Goal: Task Accomplishment & Management: Complete application form

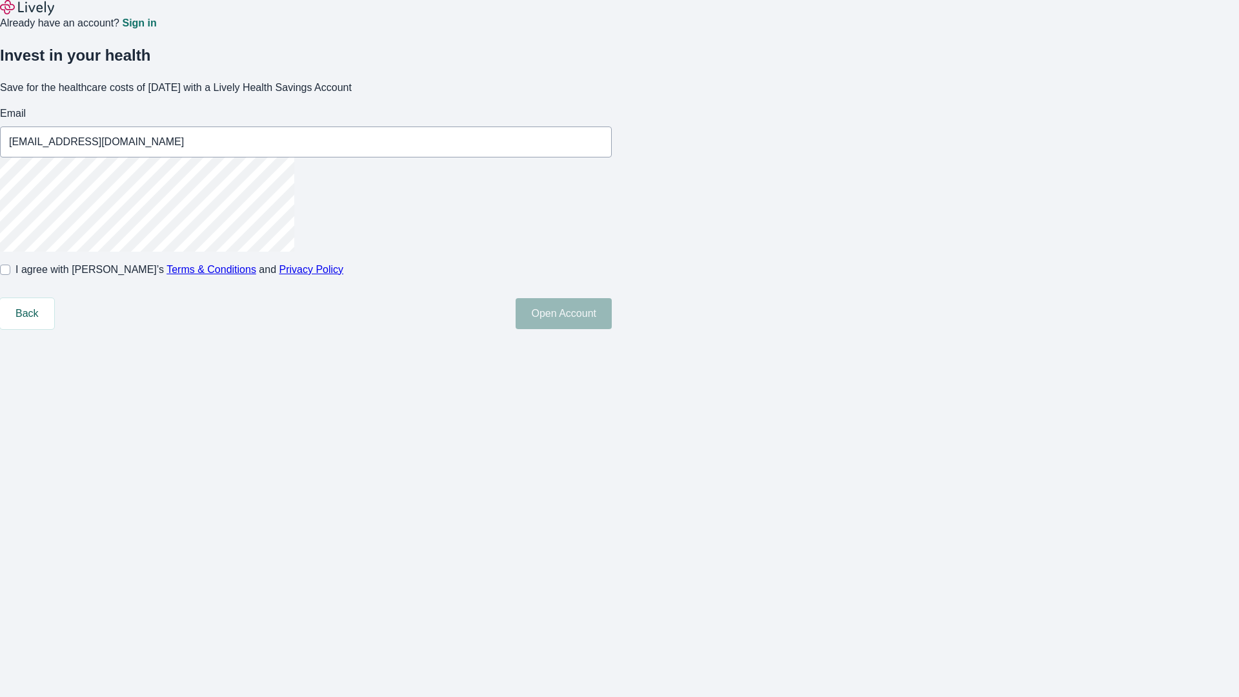
click at [10, 275] on input "I agree with Lively’s Terms & Conditions and Privacy Policy" at bounding box center [5, 269] width 10 height 10
checkbox input "true"
click at [612, 329] on button "Open Account" at bounding box center [563, 313] width 96 height 31
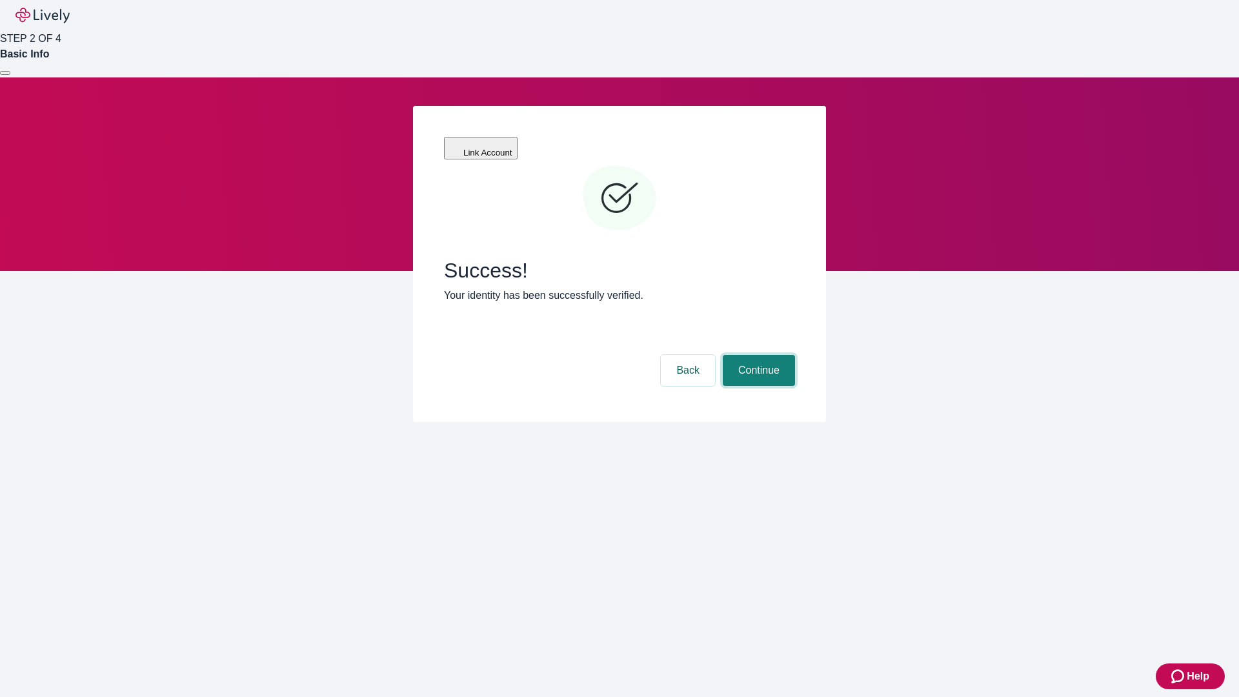
click at [757, 355] on button "Continue" at bounding box center [758, 370] width 72 height 31
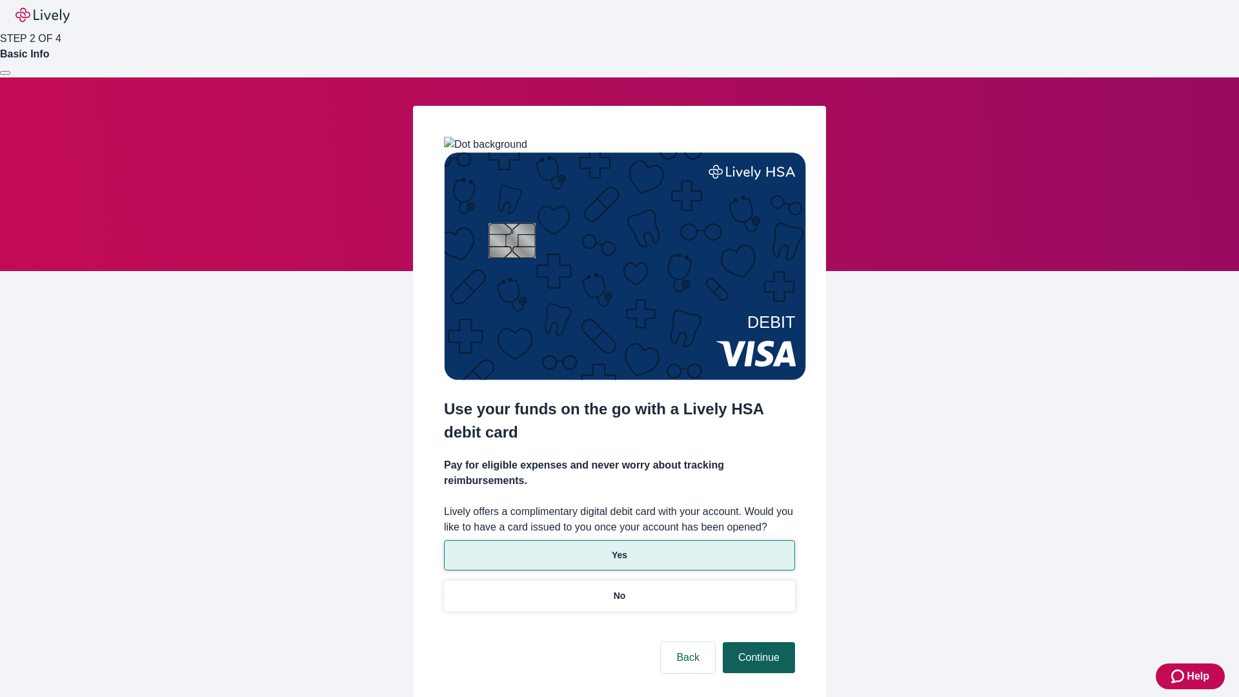
click at [619, 548] on p "Yes" at bounding box center [619, 555] width 15 height 14
click at [757, 642] on button "Continue" at bounding box center [758, 657] width 72 height 31
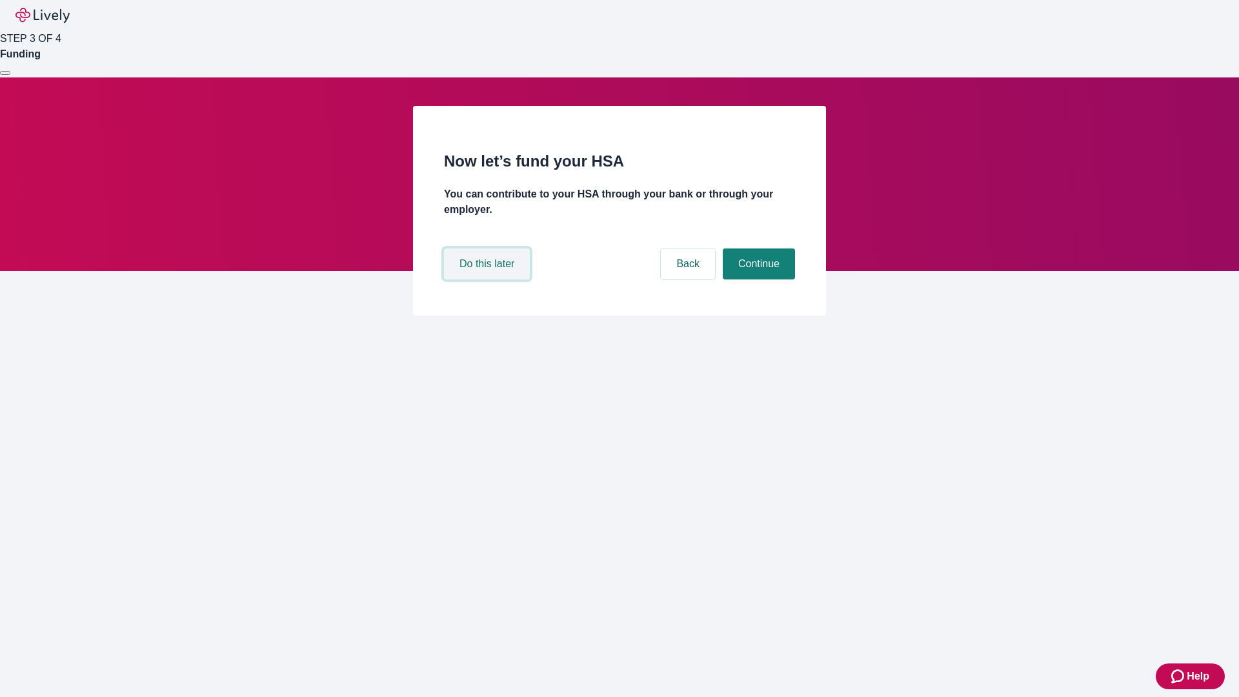
click at [488, 279] on button "Do this later" at bounding box center [487, 263] width 86 height 31
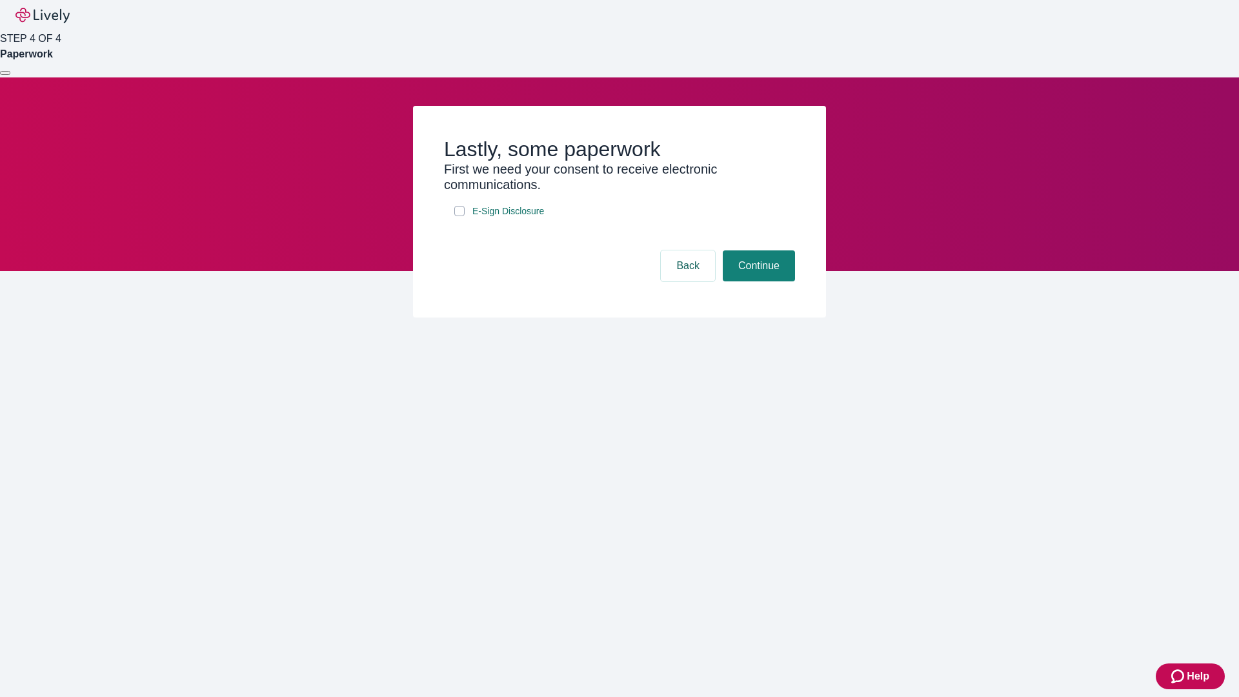
click at [459, 216] on input "E-Sign Disclosure" at bounding box center [459, 211] width 10 height 10
checkbox input "true"
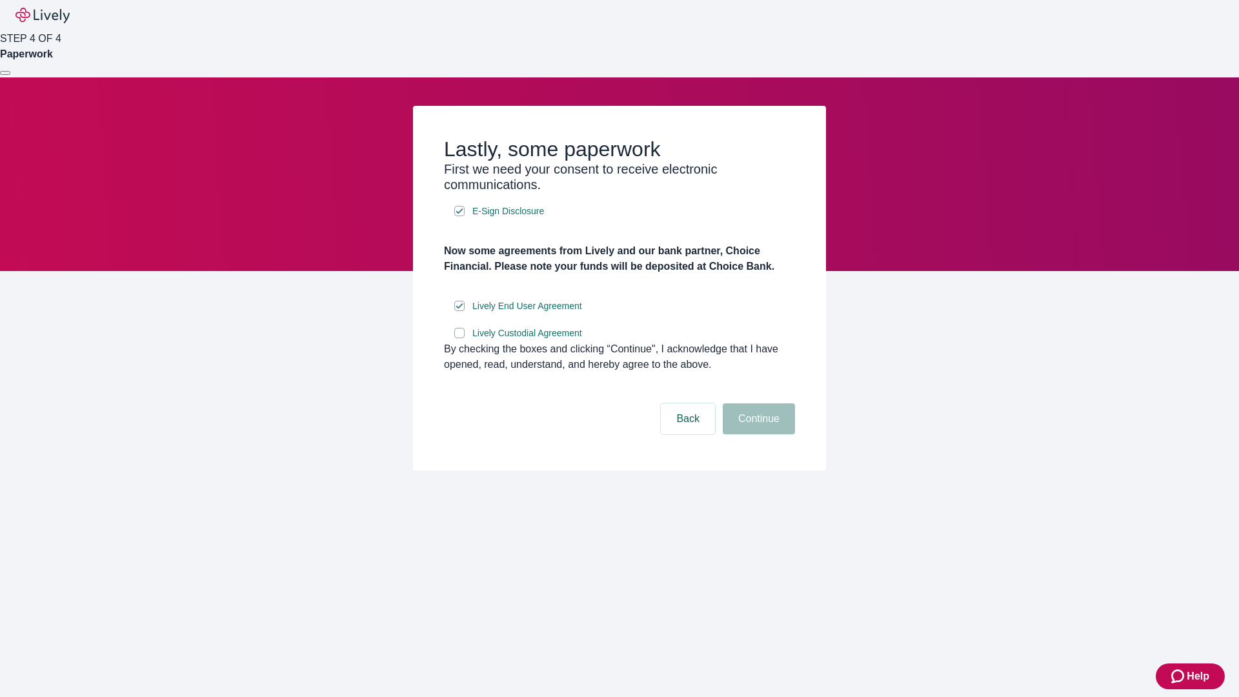
click at [459, 338] on input "Lively Custodial Agreement" at bounding box center [459, 333] width 10 height 10
checkbox input "true"
click at [757, 434] on button "Continue" at bounding box center [758, 418] width 72 height 31
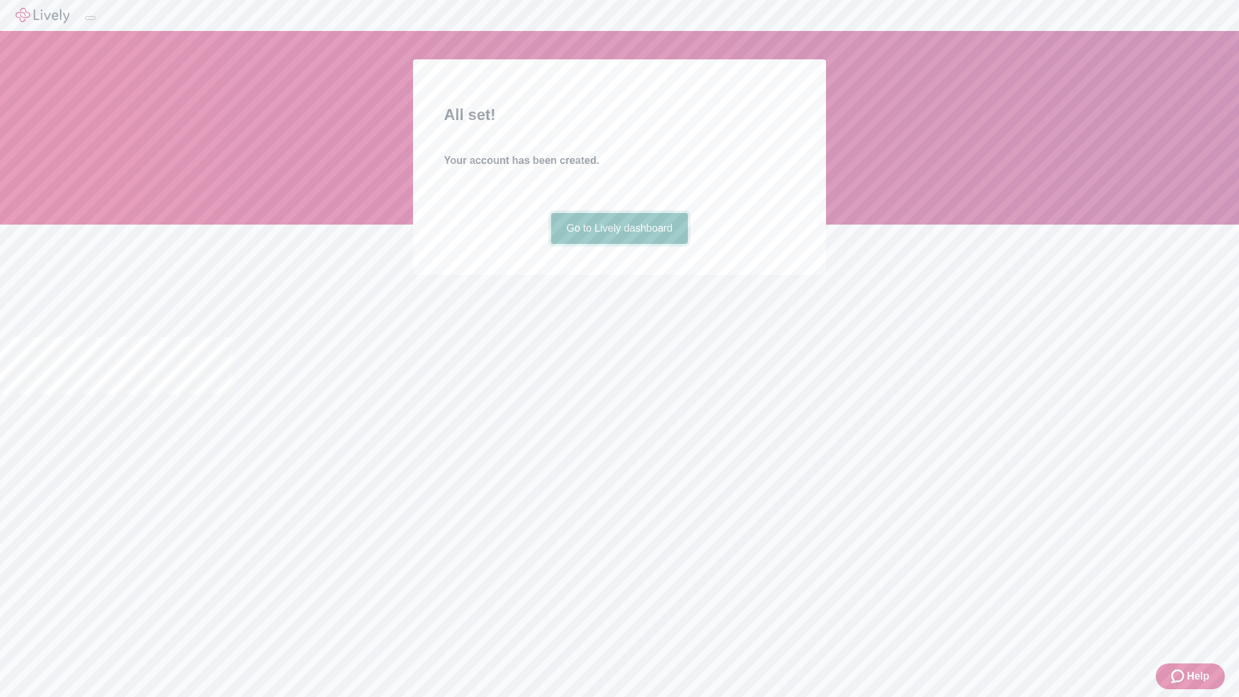
click at [619, 244] on link "Go to Lively dashboard" at bounding box center [619, 228] width 137 height 31
